Goal: Task Accomplishment & Management: Use online tool/utility

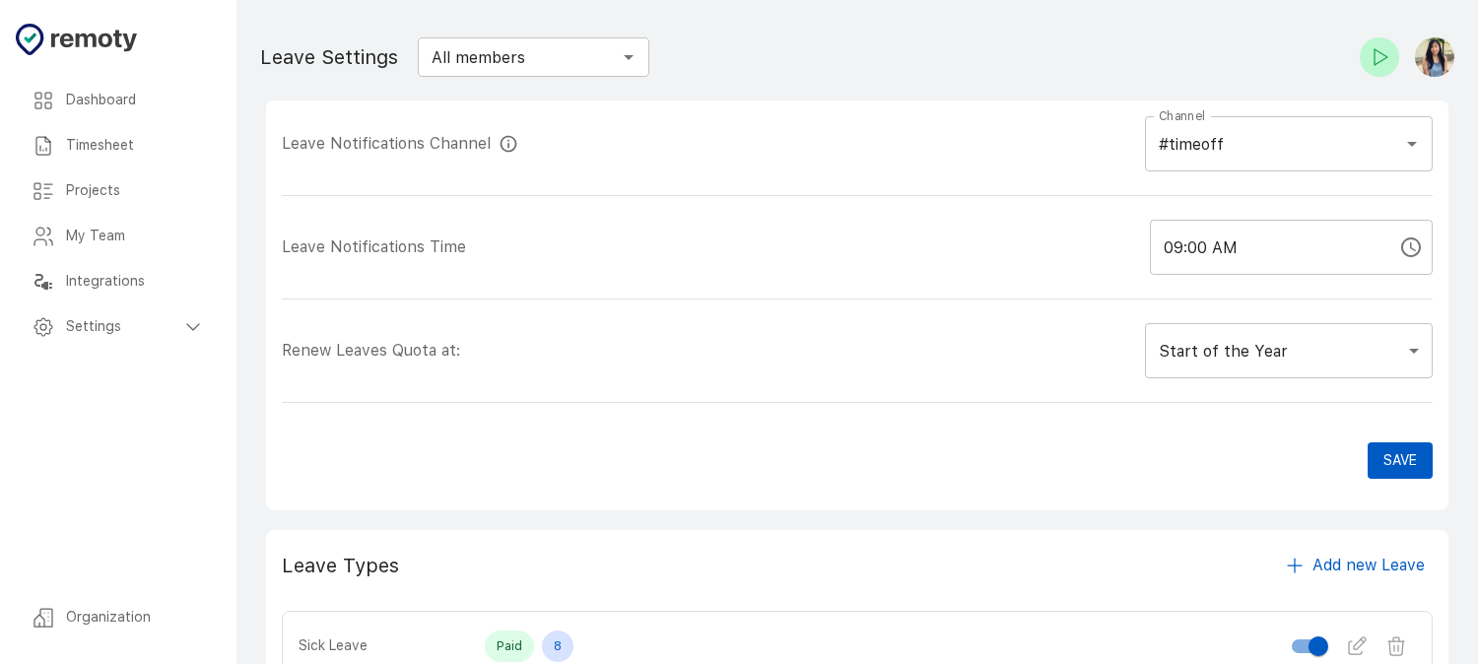
click at [146, 145] on h6 "Timesheet" at bounding box center [135, 146] width 139 height 22
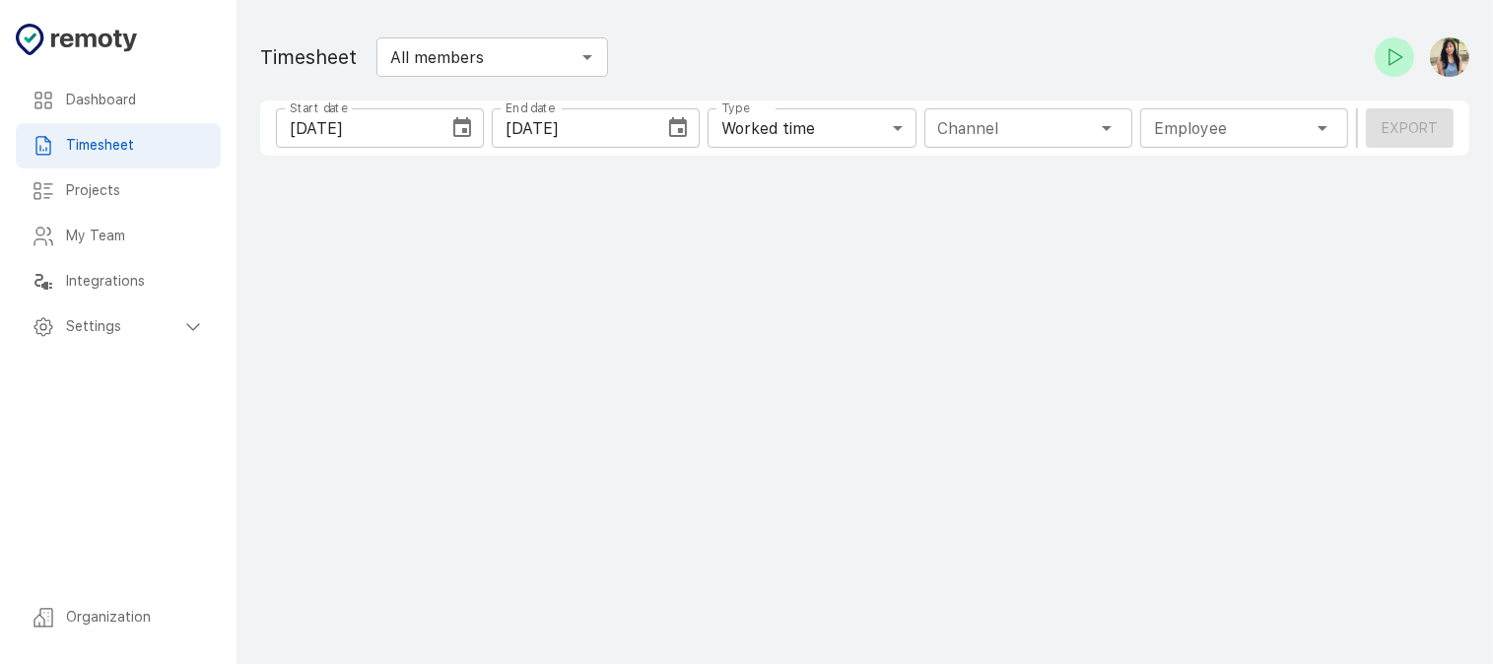
type input "1 Employee"
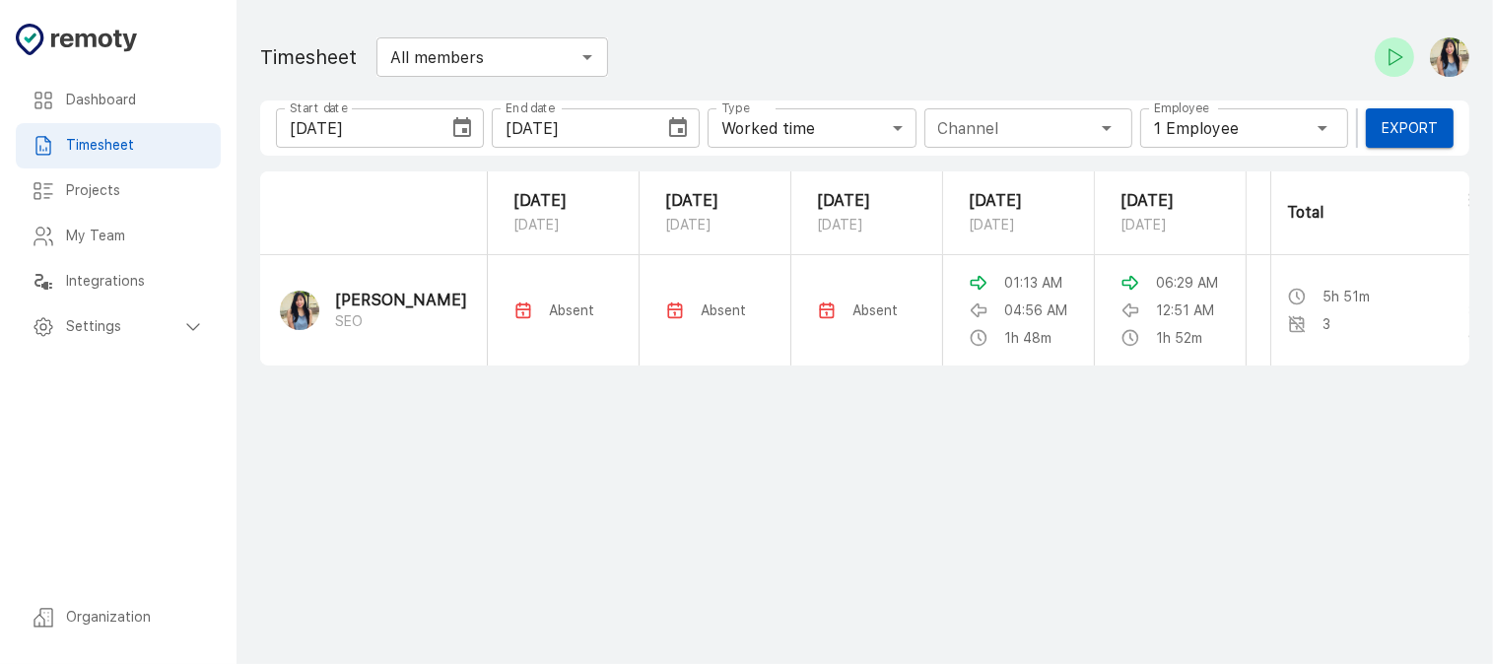
click at [509, 510] on main "Dashboard Timesheet Projects My Team Integrations Settings Organization Timeshe…" at bounding box center [865, 332] width 1256 height 664
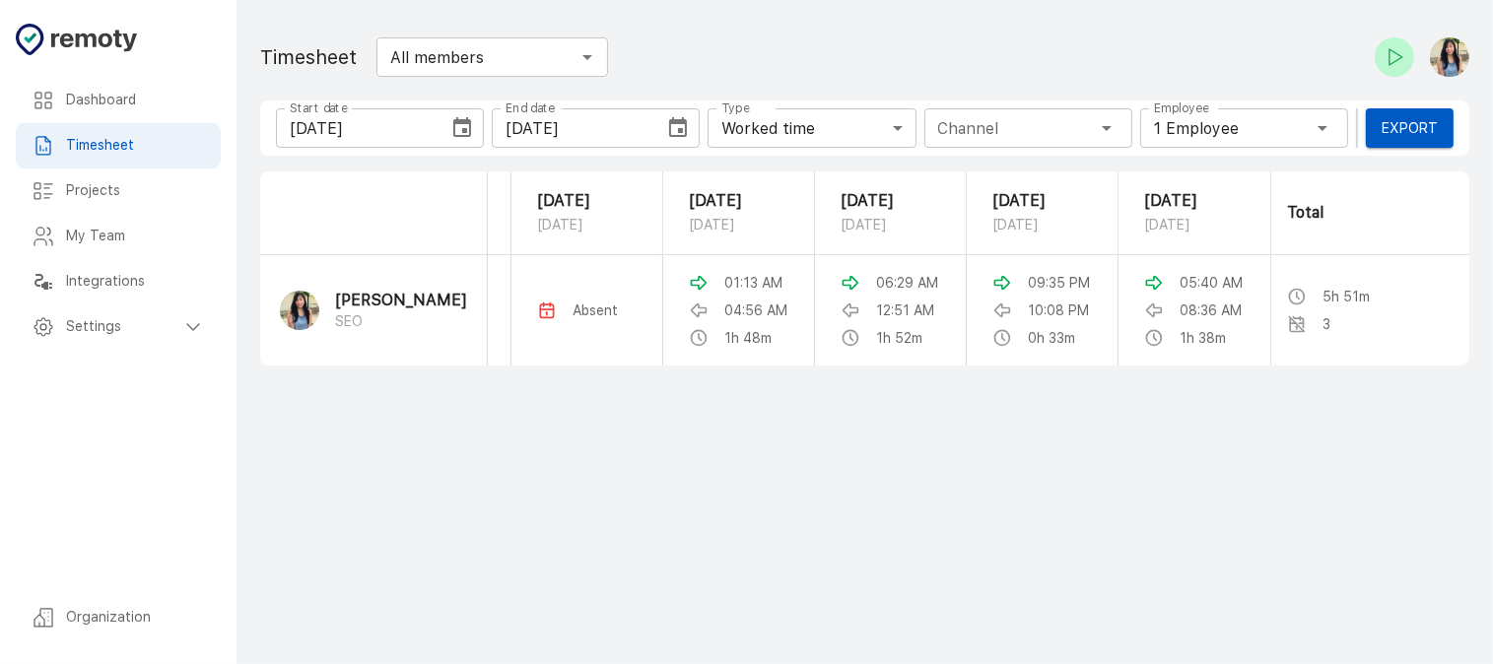
scroll to position [0, 288]
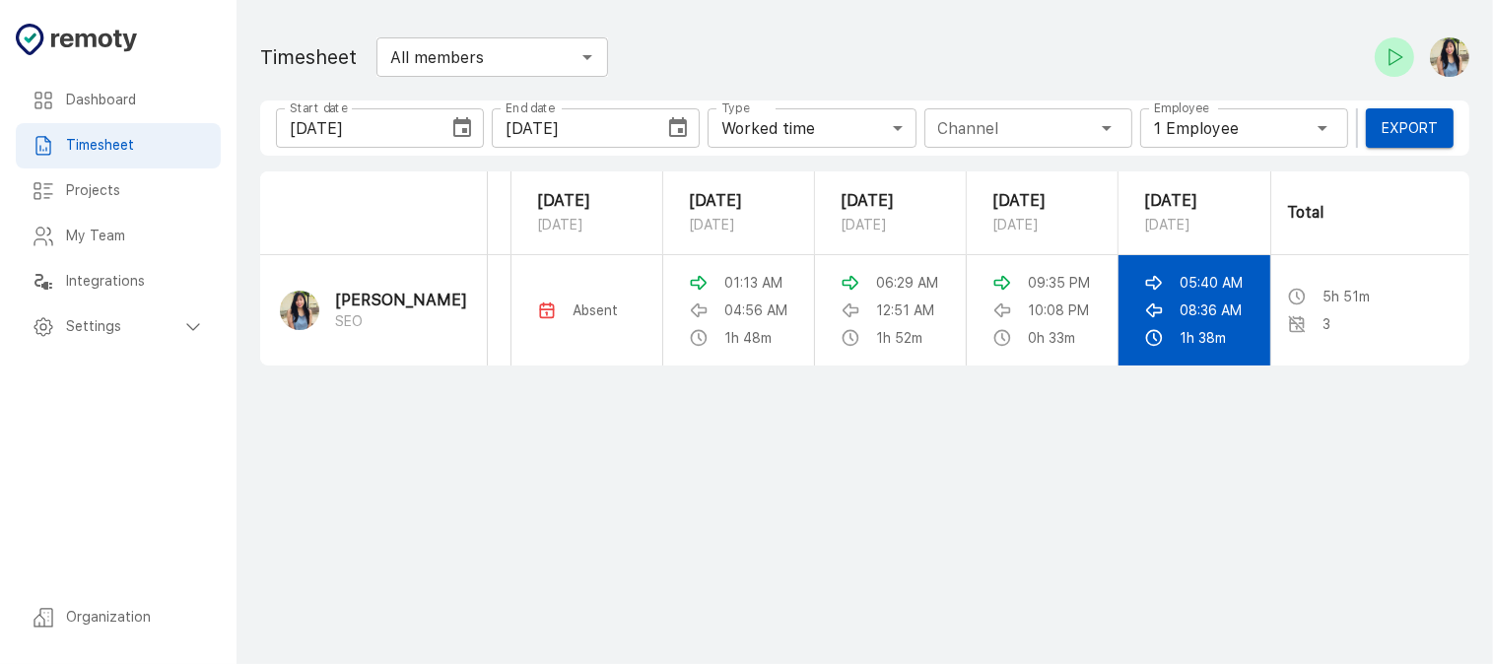
click at [1186, 360] on td "05:40 AM 08:36 AM 1h 38m" at bounding box center [1194, 310] width 152 height 110
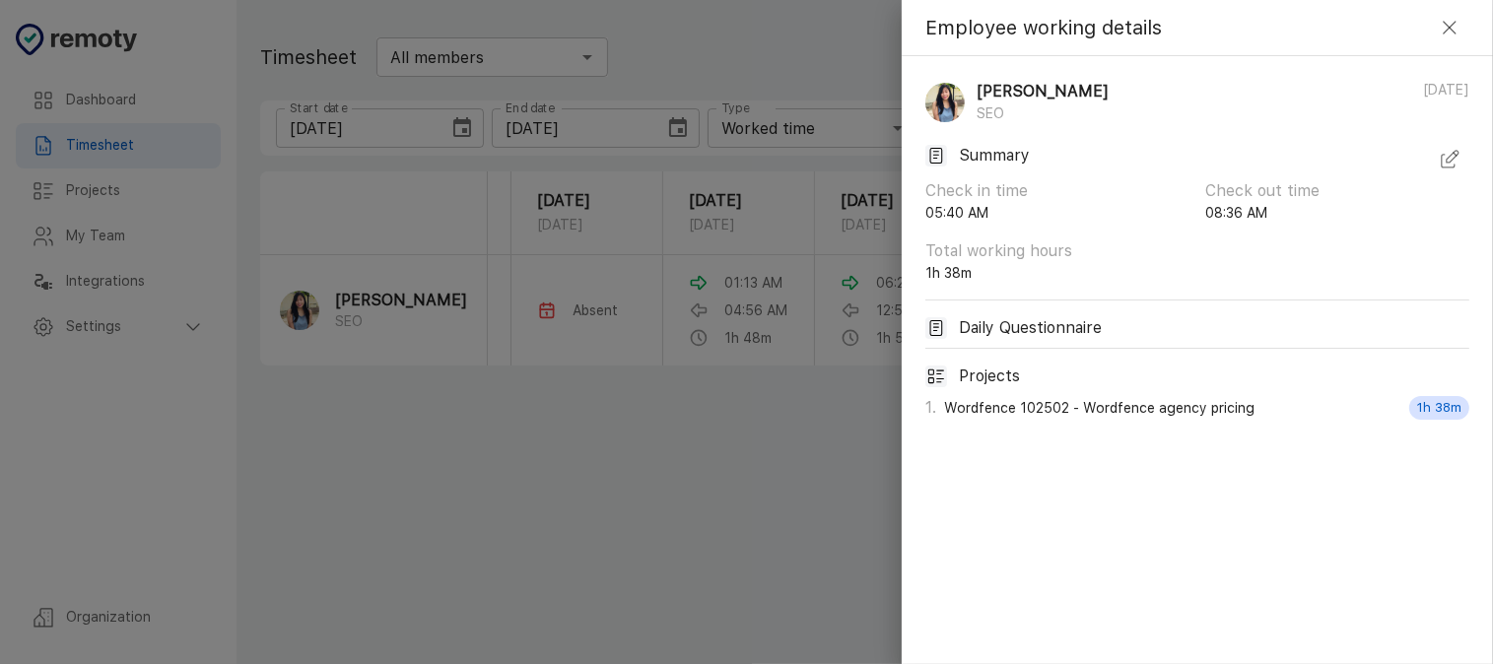
click at [1441, 159] on icon "button" at bounding box center [1450, 160] width 24 height 24
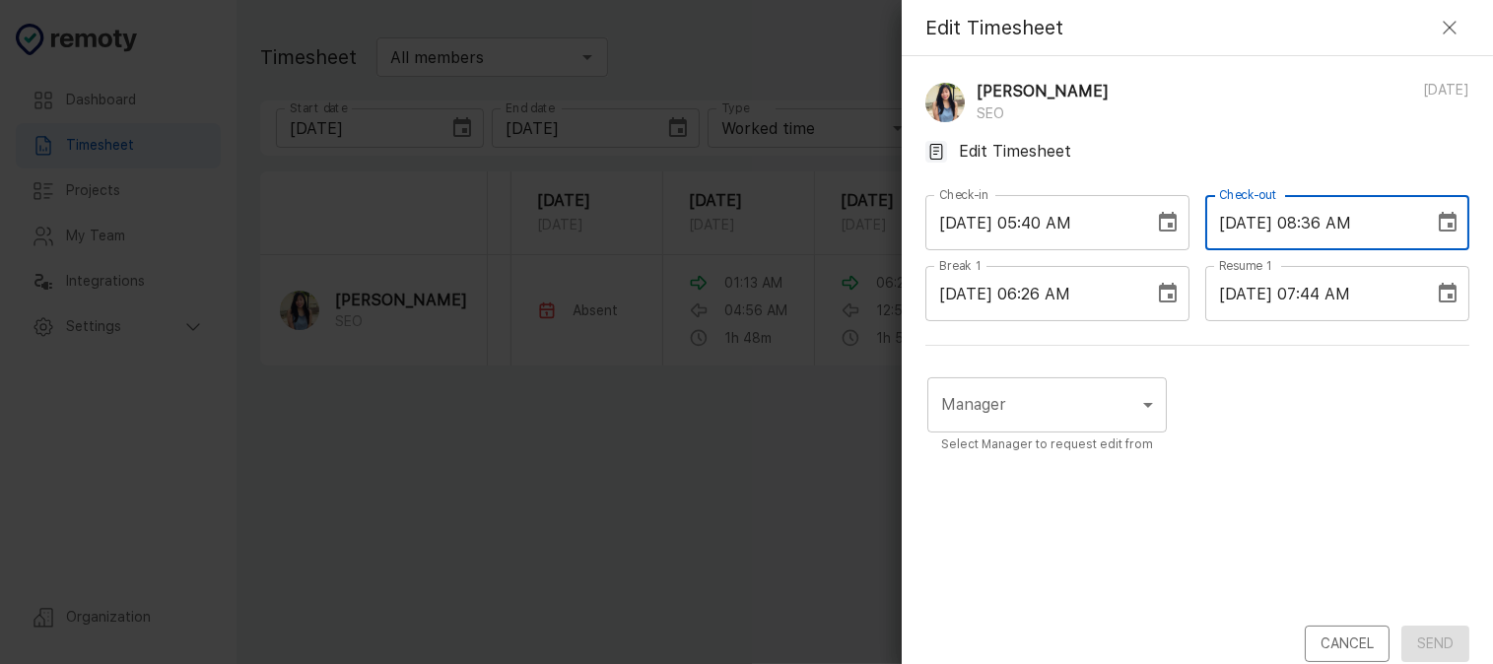
drag, startPoint x: 1346, startPoint y: 220, endPoint x: 1330, endPoint y: 224, distance: 16.3
click at [1330, 224] on input "[DATE] 08:36 AM" at bounding box center [1312, 222] width 215 height 55
type input "[DATE] 08:06 AM"
click at [1136, 414] on body "Dashboard Timesheet Projects My Team Integrations Settings Organization Dashboa…" at bounding box center [746, 332] width 1493 height 664
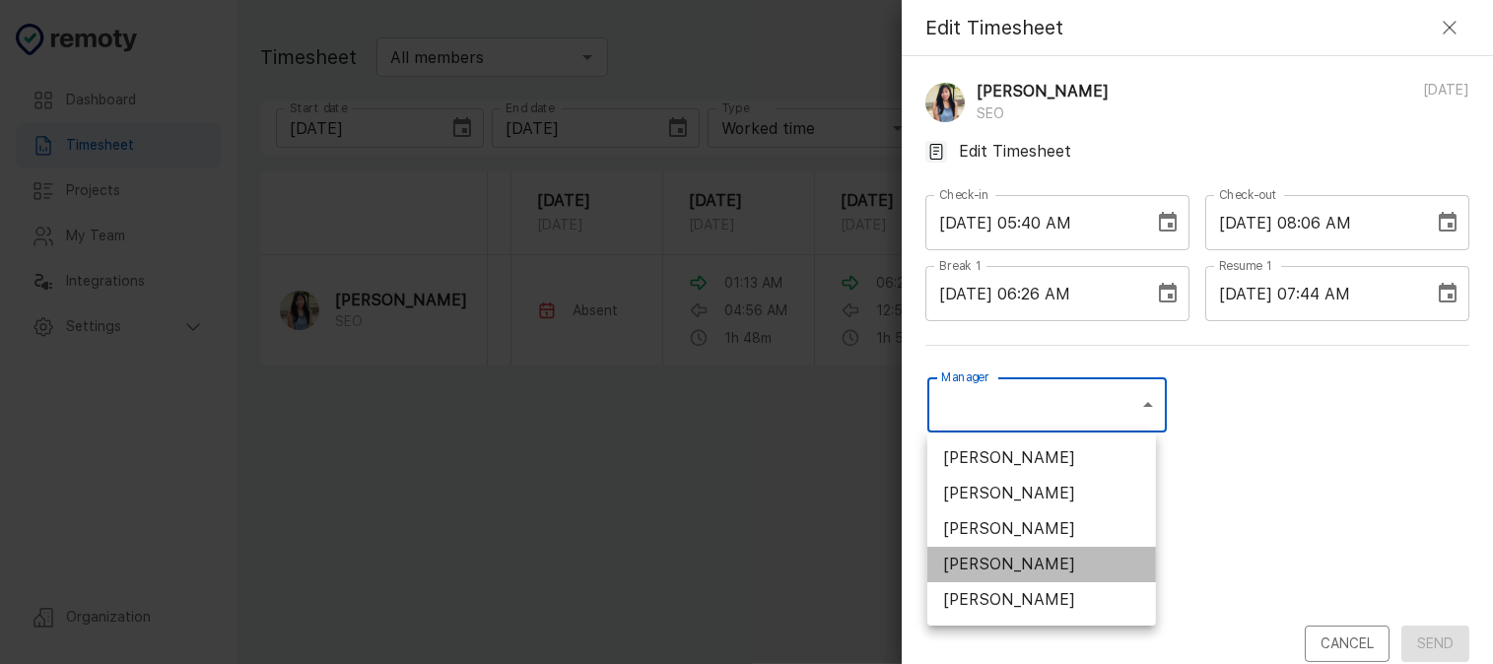
click at [1060, 565] on li "[PERSON_NAME]" at bounding box center [1041, 564] width 229 height 35
type input "U01ARS6U3DX"
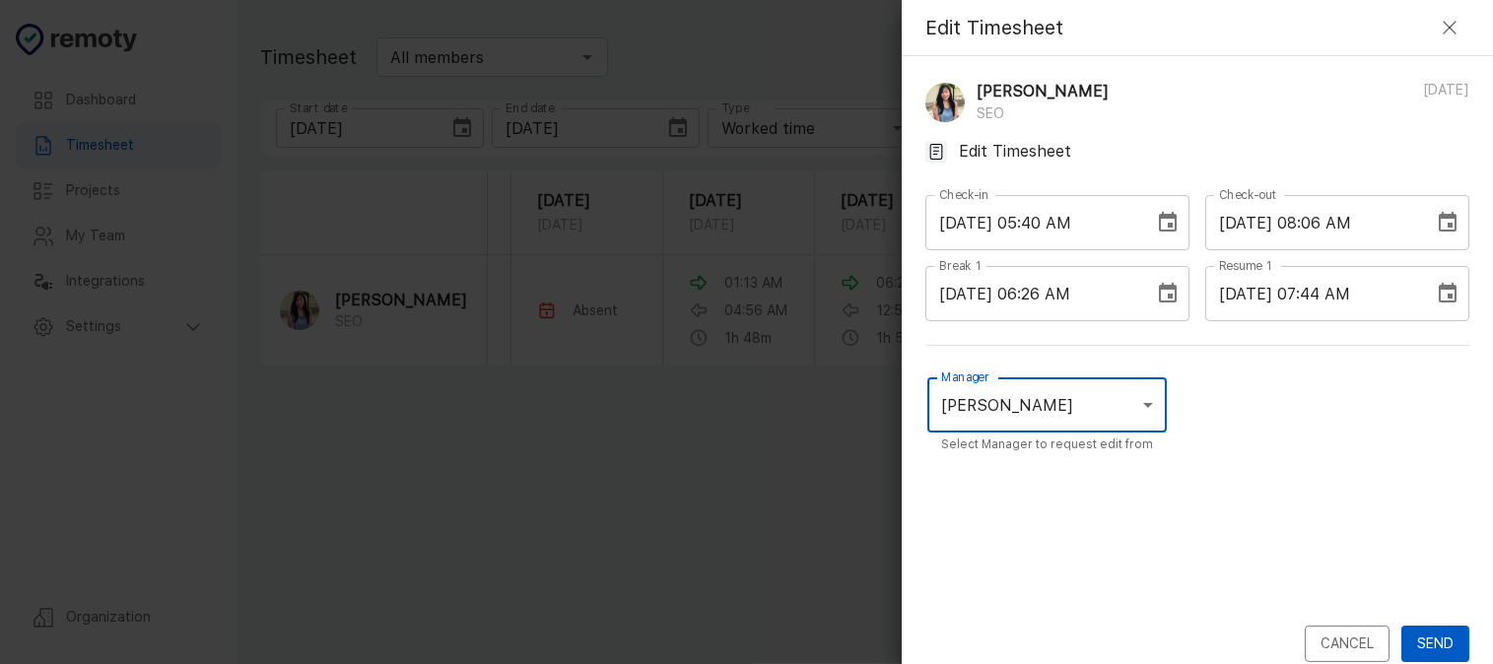
click at [1233, 516] on div "Manager [PERSON_NAME] U01ARS6U3DX Manager Select Manager to request edit from" at bounding box center [1197, 498] width 544 height 256
click at [1415, 636] on button "Send" at bounding box center [1435, 644] width 68 height 36
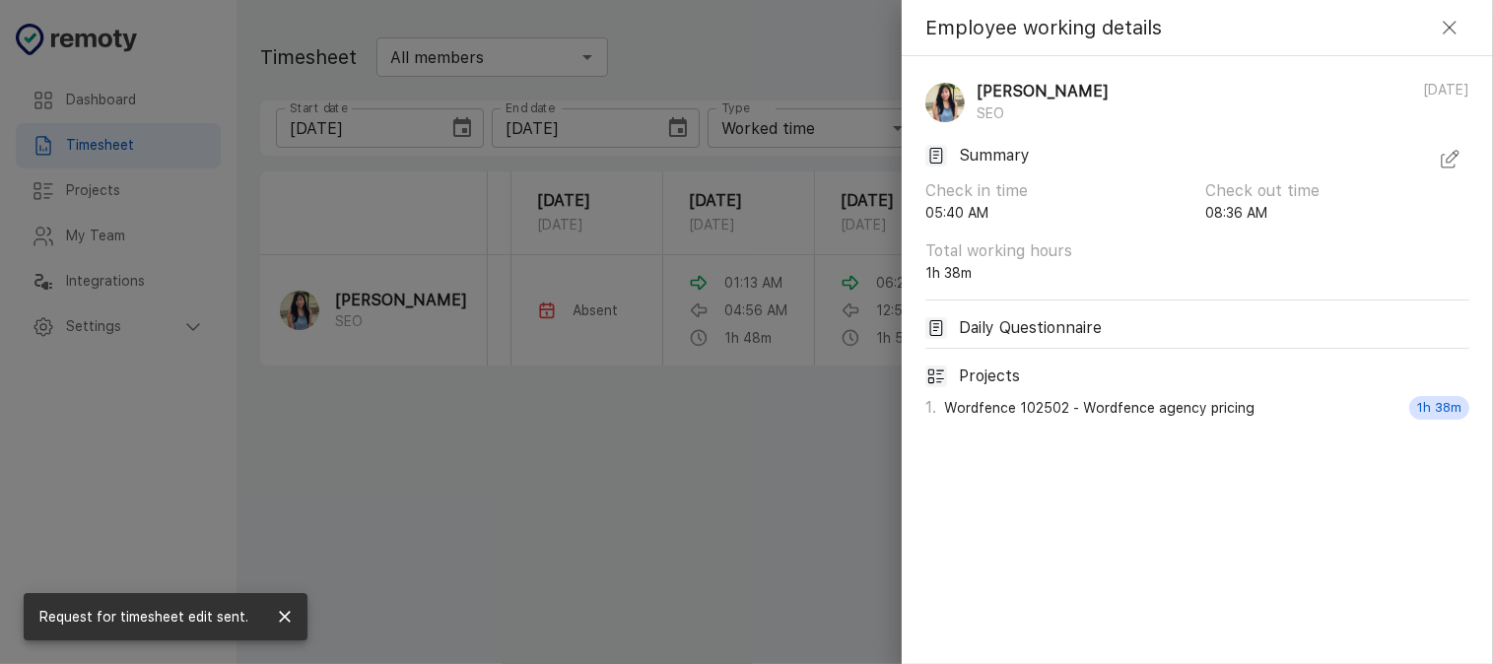
click at [1451, 156] on icon "button" at bounding box center [1450, 160] width 24 height 24
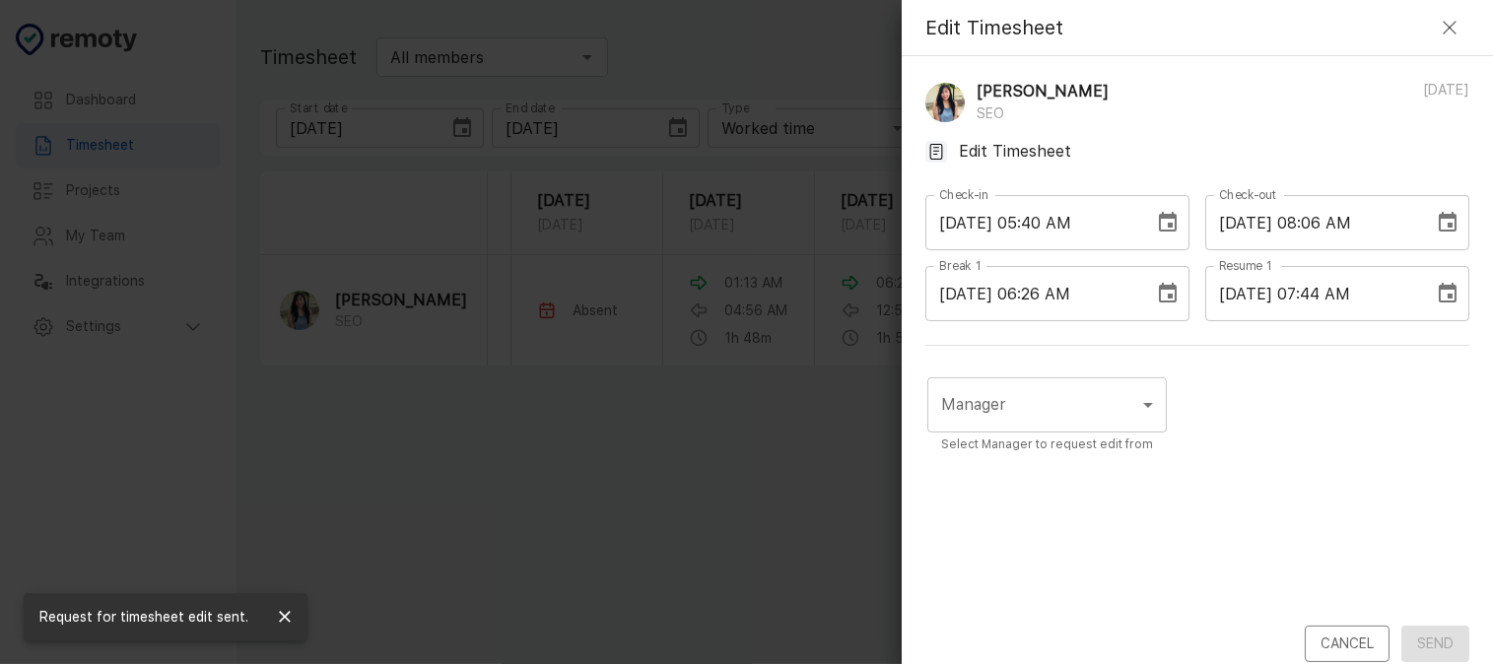
click at [1336, 222] on input "[DATE] 08:06 AM" at bounding box center [1312, 222] width 215 height 55
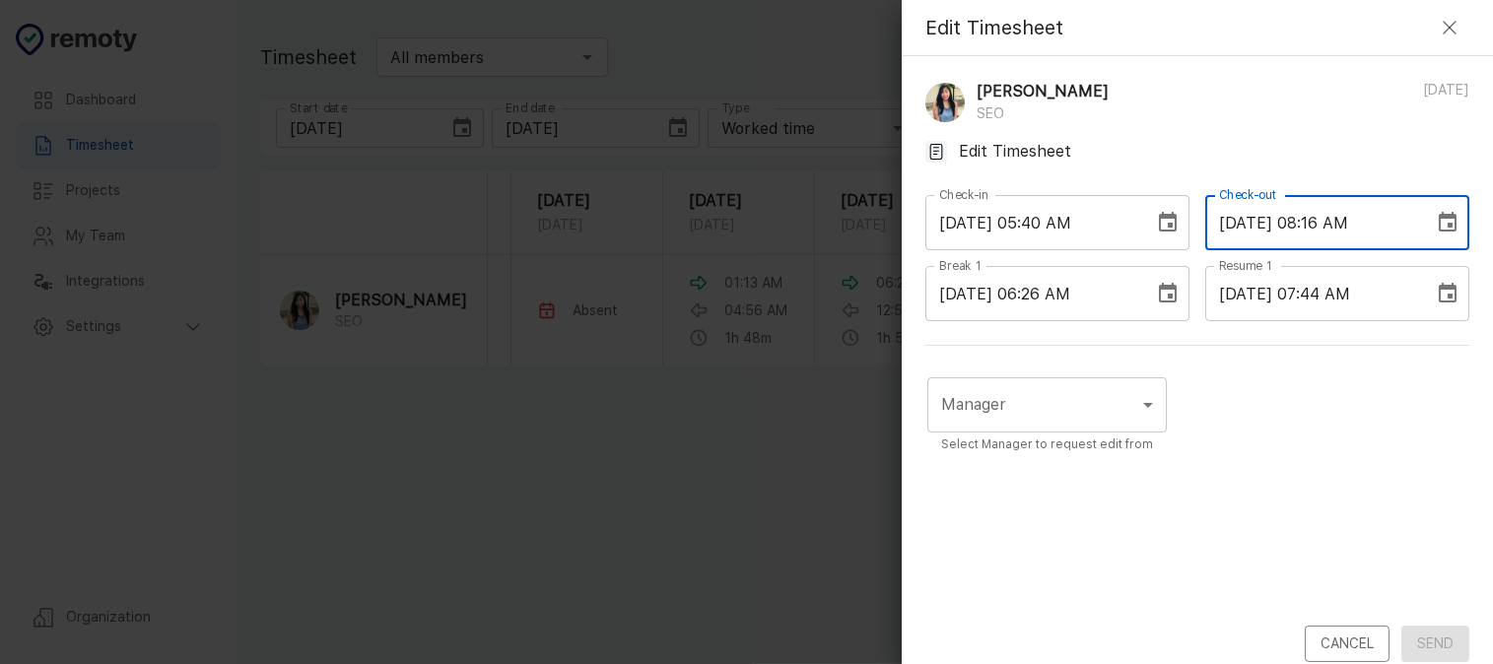
type input "[DATE] 08:16 AM"
click at [1046, 404] on body "Dashboard Timesheet Projects My Team Integrations Settings Organization Dashboa…" at bounding box center [746, 332] width 1493 height 664
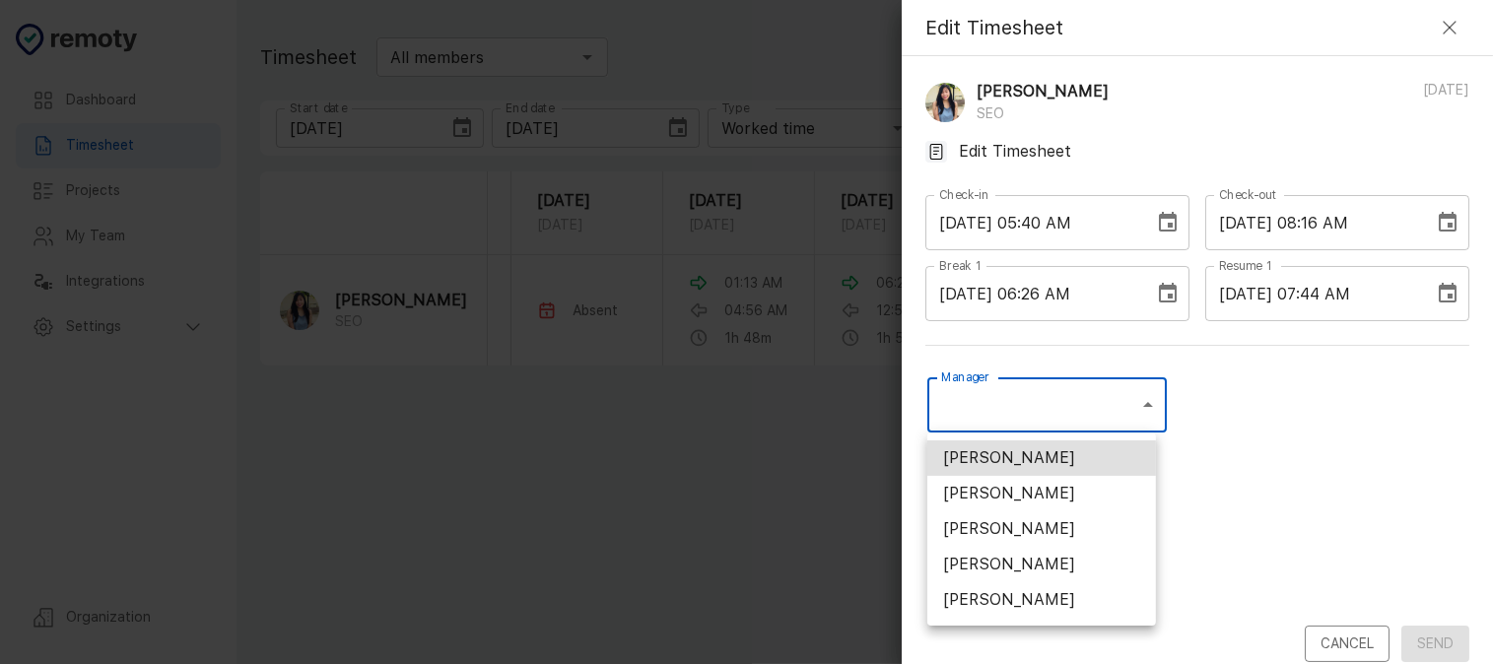
click at [1029, 572] on li "[PERSON_NAME]" at bounding box center [1041, 564] width 229 height 35
type input "U01ARS6U3DX"
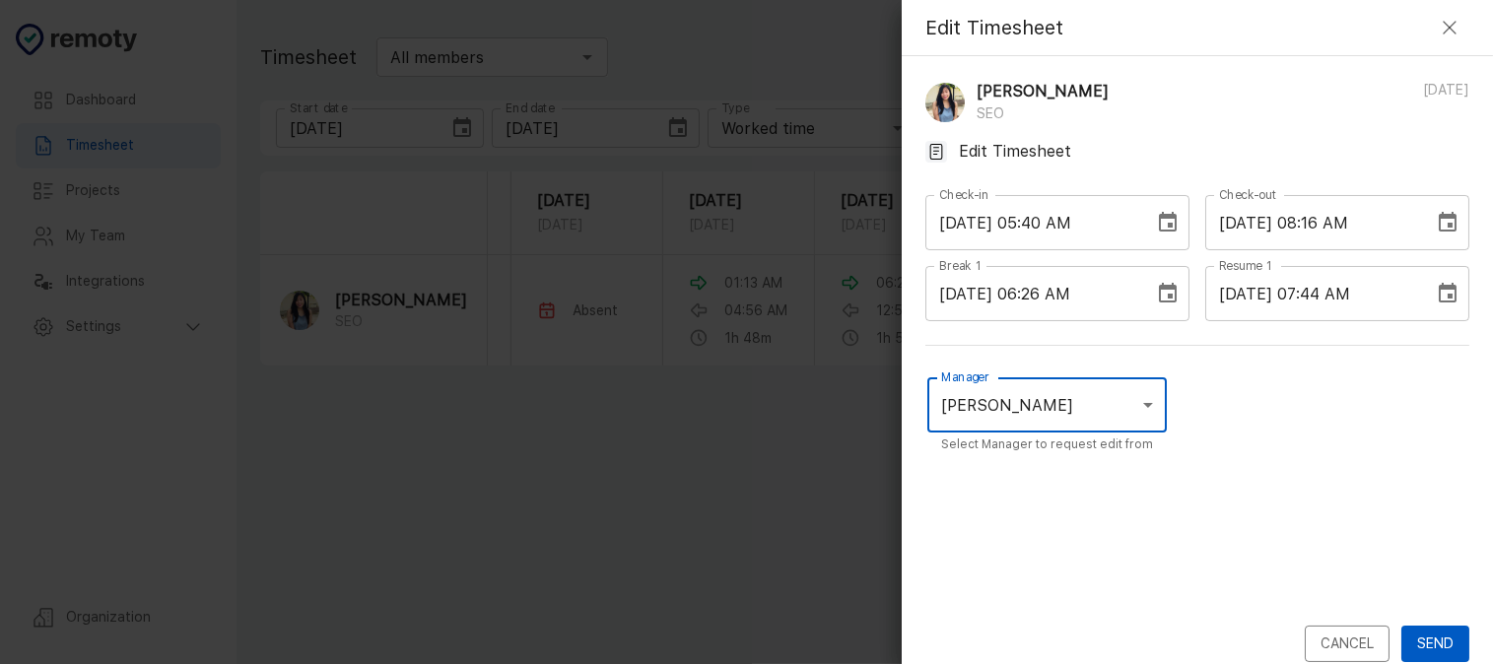
click at [1434, 636] on button "Send" at bounding box center [1435, 644] width 68 height 36
